Goal: Use online tool/utility: Utilize a website feature to perform a specific function

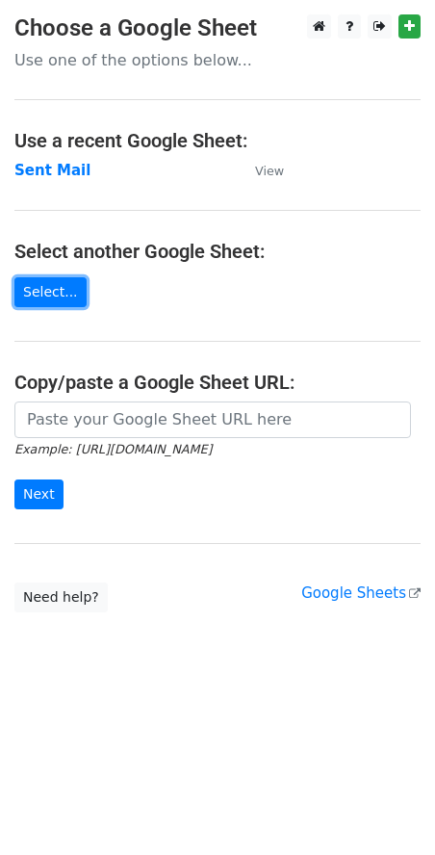
click at [31, 290] on link "Select..." at bounding box center [50, 292] width 72 height 30
click at [51, 171] on strong "Sent Mail" at bounding box center [52, 170] width 76 height 17
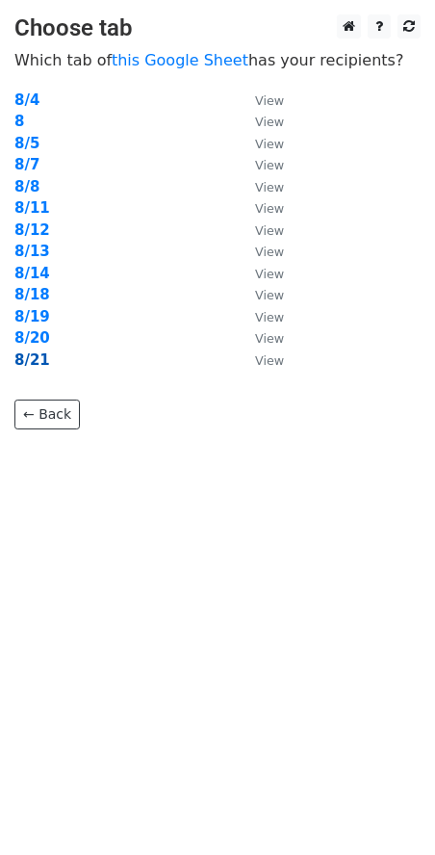
click at [31, 354] on strong "8/21" at bounding box center [32, 360] width 36 height 17
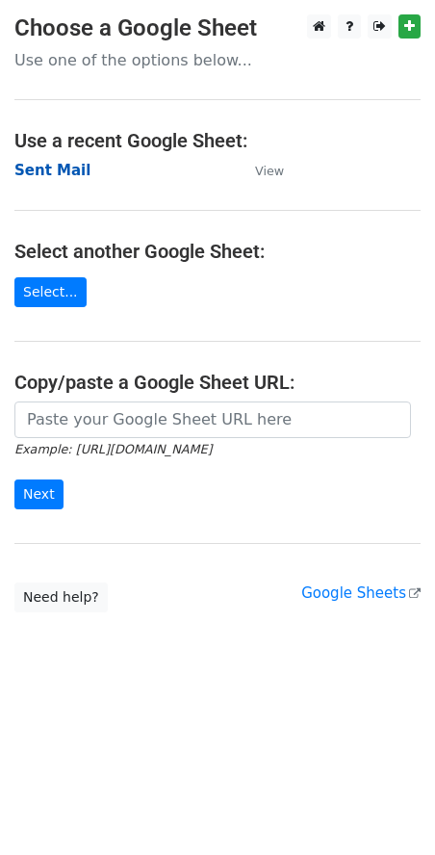
click at [52, 172] on strong "Sent Mail" at bounding box center [52, 170] width 76 height 17
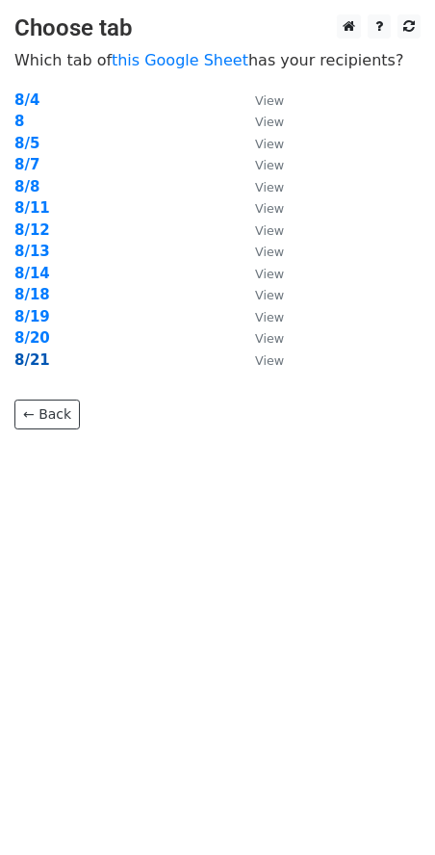
click at [38, 355] on strong "8/21" at bounding box center [32, 360] width 36 height 17
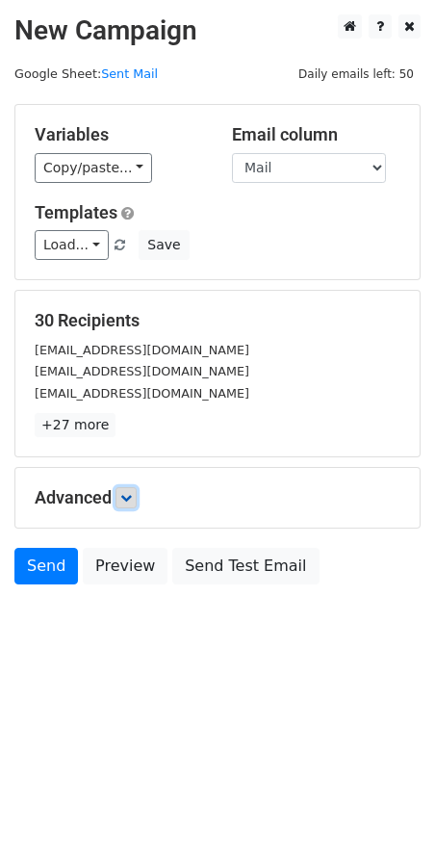
click at [137, 498] on link at bounding box center [126, 497] width 21 height 21
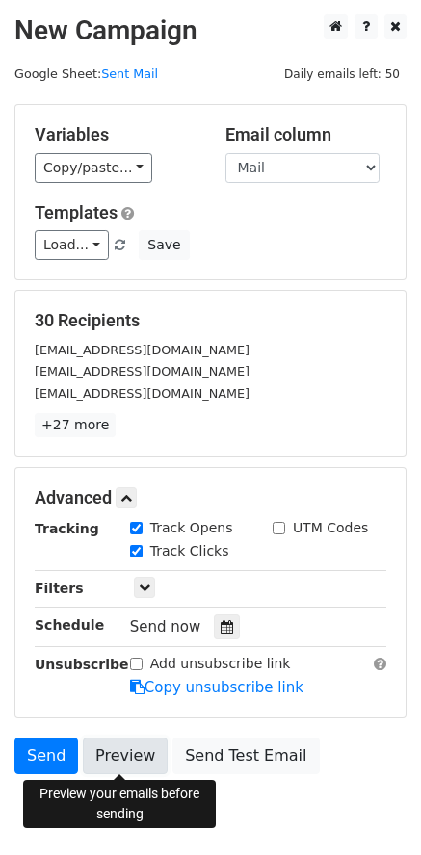
click at [127, 761] on link "Preview" at bounding box center [125, 756] width 85 height 37
click at [118, 744] on link "Preview" at bounding box center [125, 756] width 85 height 37
click at [129, 751] on link "Preview" at bounding box center [125, 756] width 85 height 37
